Goal: Task Accomplishment & Management: Use online tool/utility

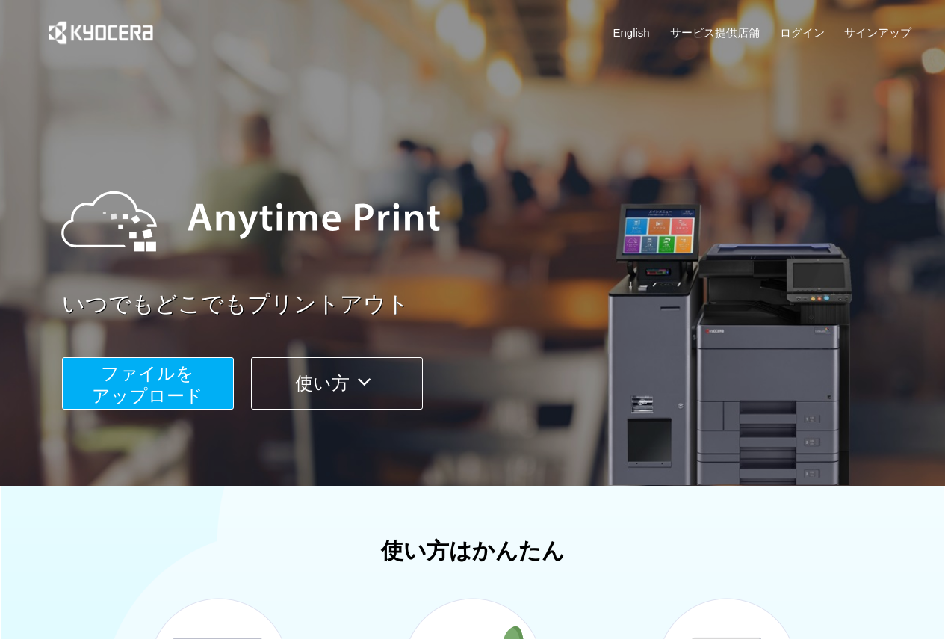
click at [197, 406] on span "ファイルを ​​アップロード" at bounding box center [147, 384] width 111 height 43
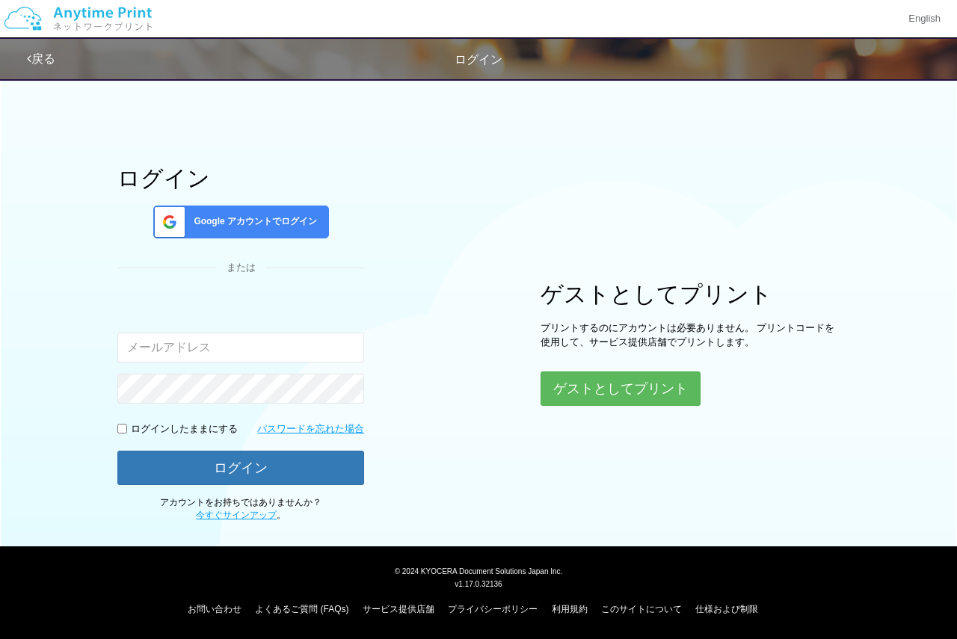
click at [274, 225] on span "Google アカウントでログイン" at bounding box center [252, 221] width 129 height 13
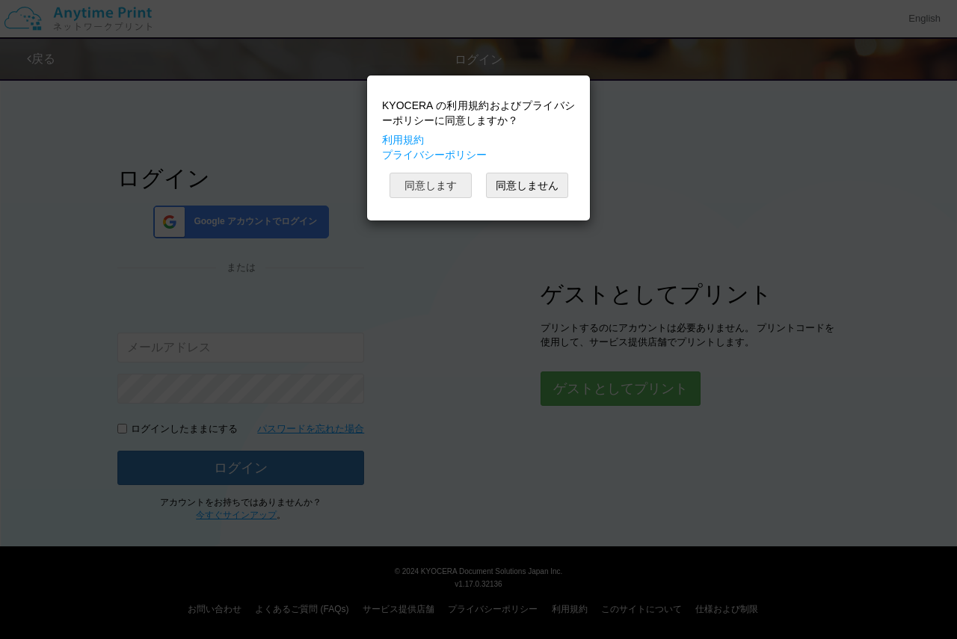
click at [406, 185] on button "同意します" at bounding box center [430, 185] width 82 height 25
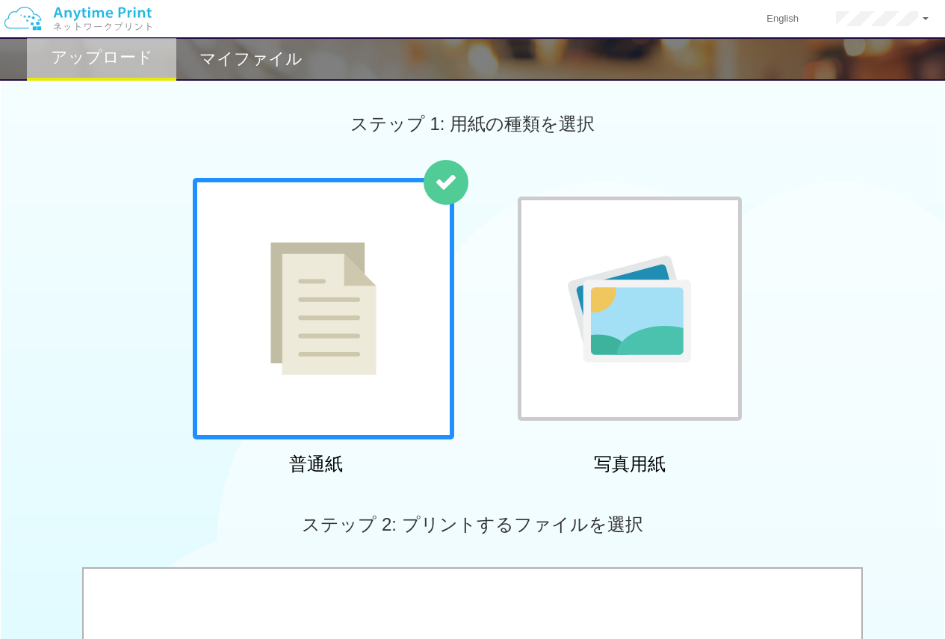
scroll to position [374, 0]
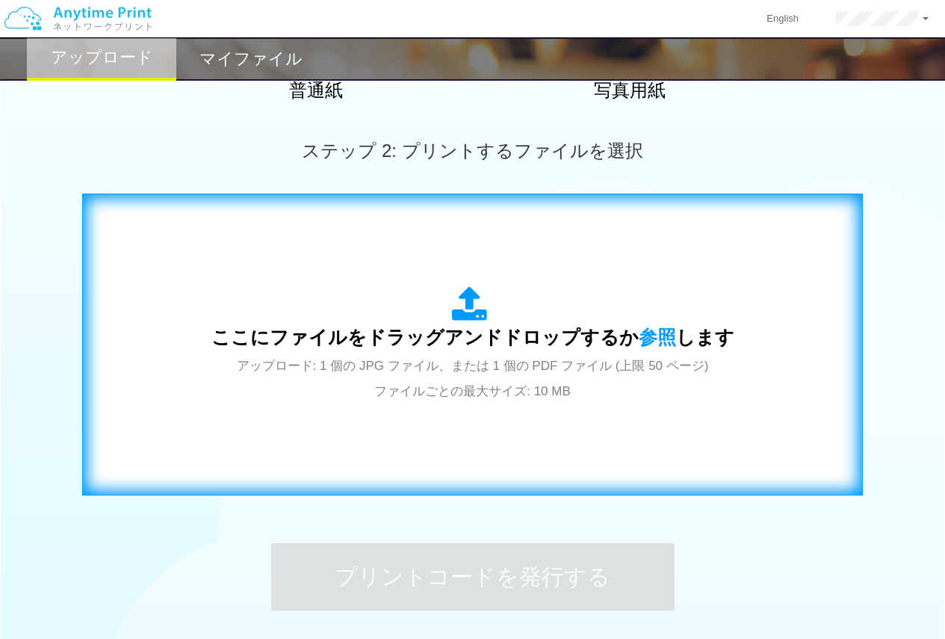
click at [484, 381] on span "アップロード: 1 個の JPG ファイル、または 1 個の PDF ファイル (上限 50 ページ) ファイルごとの最大サイズ: 10 MB" at bounding box center [473, 379] width 472 height 40
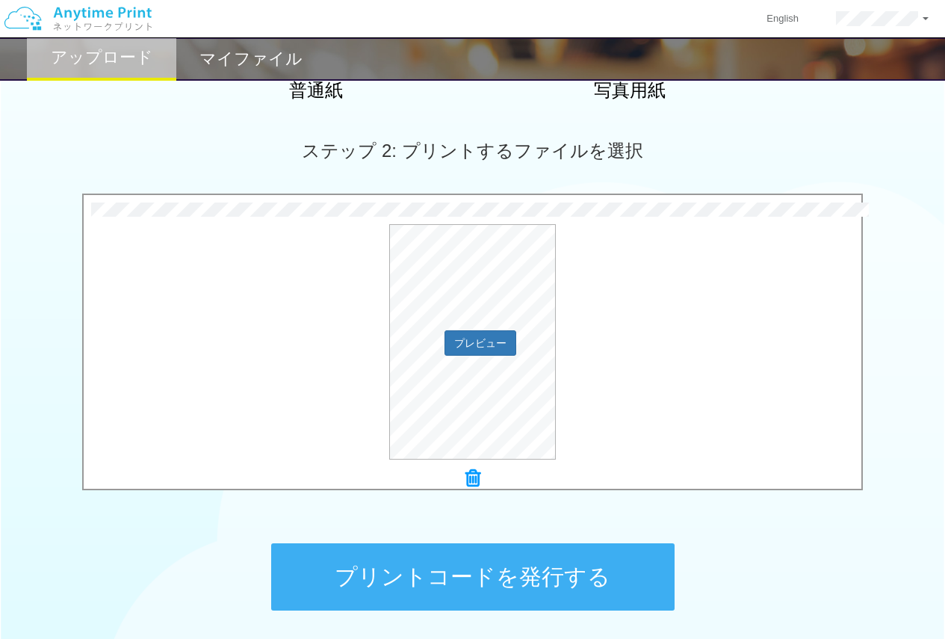
scroll to position [498, 0]
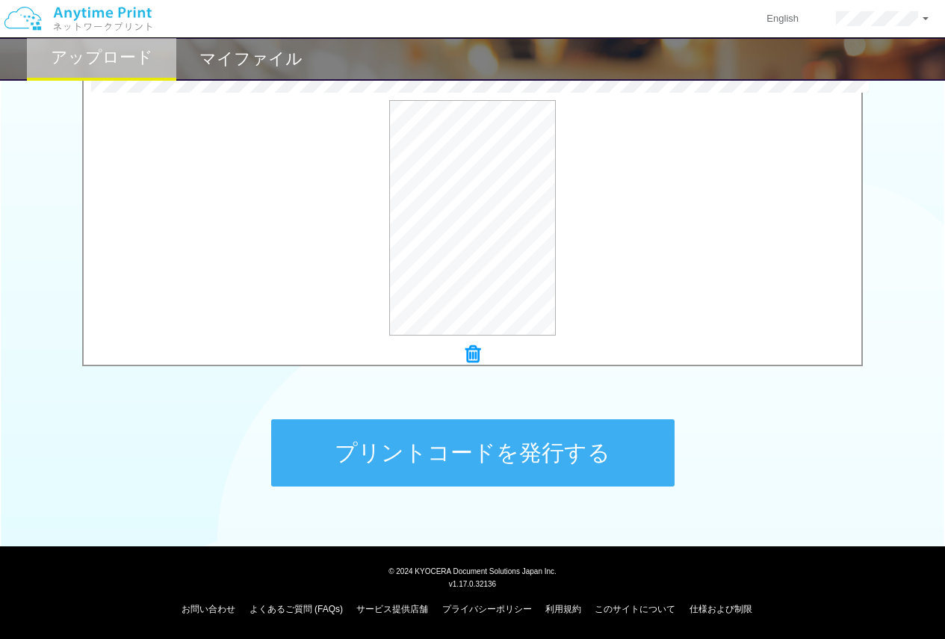
click at [591, 441] on button "プリントコードを発行する" at bounding box center [473, 452] width 404 height 67
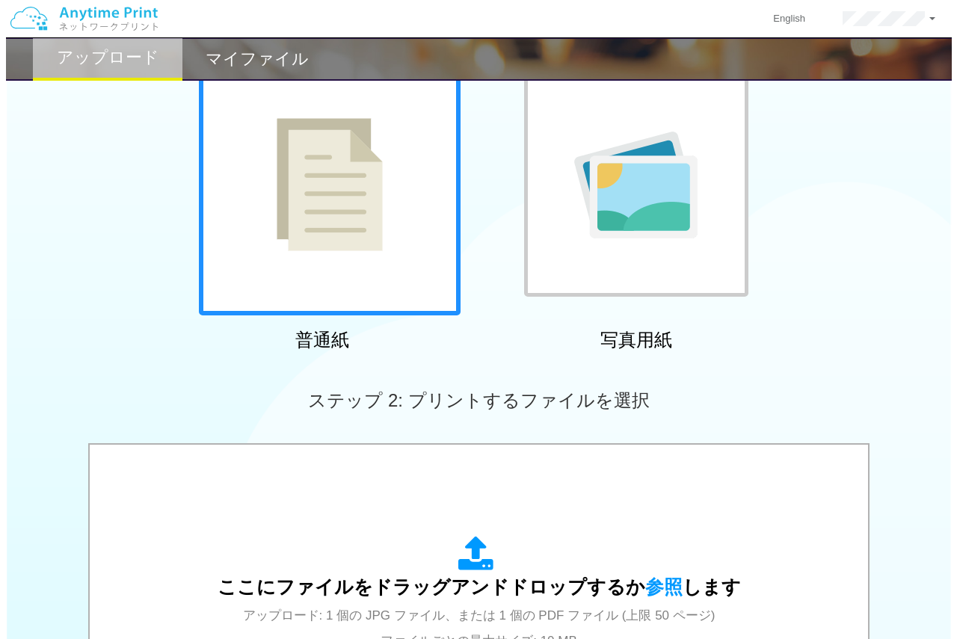
scroll to position [0, 0]
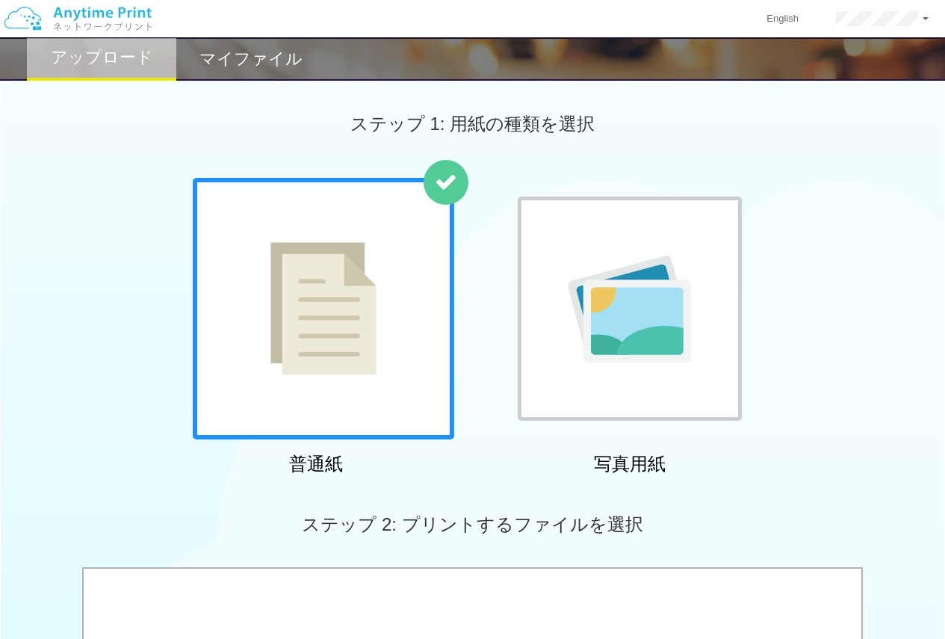
click at [219, 58] on h2 "マイファイル" at bounding box center [251, 59] width 103 height 18
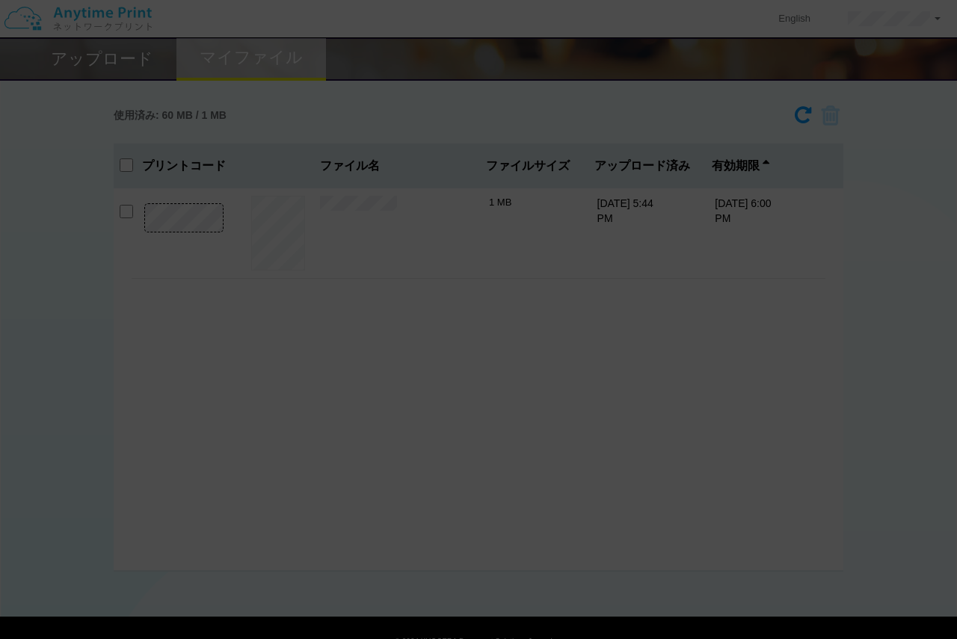
click at [377, 258] on div at bounding box center [478, 319] width 957 height 639
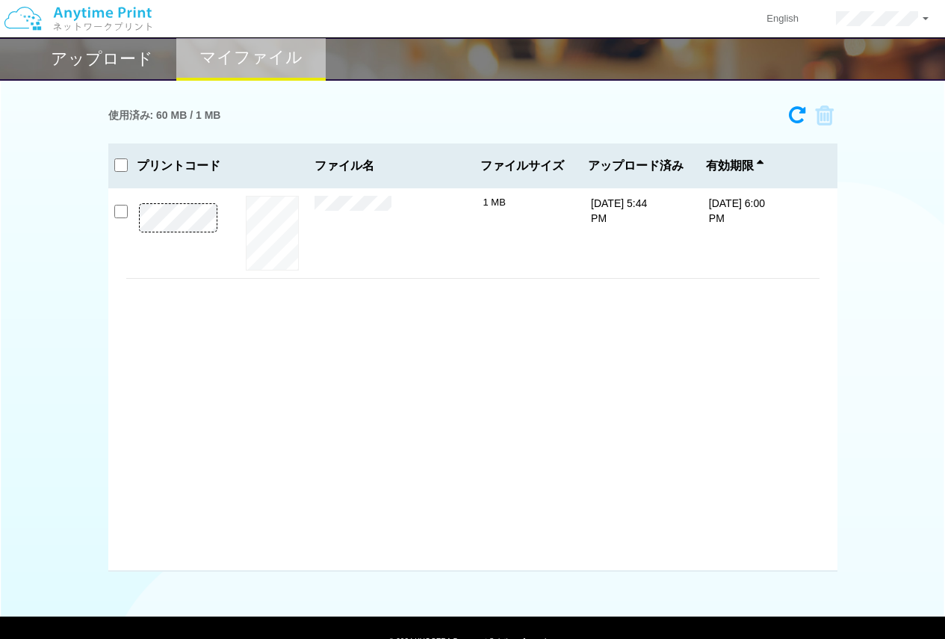
click at [143, 191] on div "プレビュー × A3_10時 (1).pdf 1 MB [DATE] 5:44 PM [DATE] 6:00 PM" at bounding box center [473, 233] width 694 height 90
drag, startPoint x: 871, startPoint y: 209, endPoint x: 901, endPoint y: 206, distance: 29.3
click at [871, 209] on div "使用済み: 60 MB / 1 MB 3738-5744 有効期限 [DATE] 6:00 PM A3_10時 (1).pdf 1 MB プリントコード ×" at bounding box center [472, 335] width 945 height 473
drag, startPoint x: 753, startPoint y: 220, endPoint x: 137, endPoint y: 218, distance: 616.6
click at [137, 218] on div "プレビュー × A3_10時 (1).pdf 1 MB [DATE] 5:44 PM [DATE] 6:00 PM" at bounding box center [473, 233] width 694 height 90
